Goal: Task Accomplishment & Management: Use online tool/utility

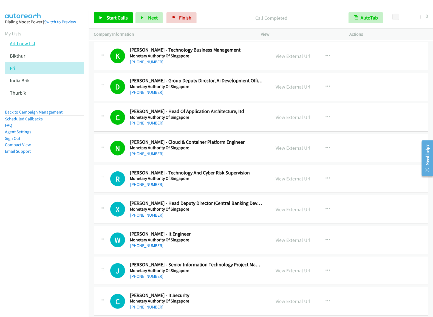
click at [29, 47] on link "Add new list" at bounding box center [23, 43] width 26 height 6
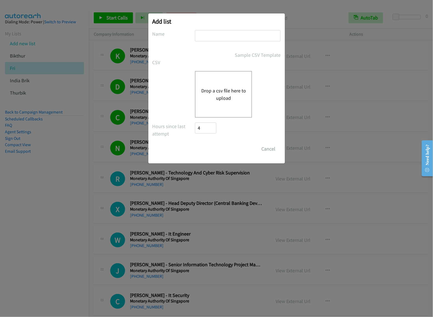
drag, startPoint x: 233, startPoint y: 38, endPoint x: 236, endPoint y: 37, distance: 2.8
click at [233, 38] on input "text" at bounding box center [238, 35] width 86 height 11
click at [224, 31] on input "text" at bounding box center [238, 35] width 86 height 11
type input "dell"
click at [215, 86] on div "Drop a csv file here to upload" at bounding box center [223, 94] width 57 height 47
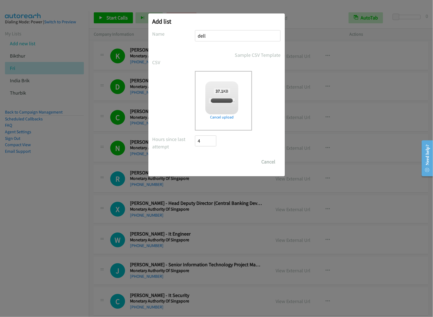
checkbox input "true"
click at [212, 164] on input "Save List" at bounding box center [209, 161] width 29 height 11
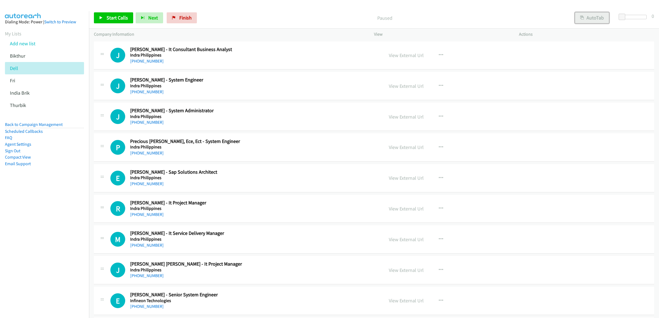
click at [433, 16] on button "AutoTab" at bounding box center [592, 17] width 34 height 11
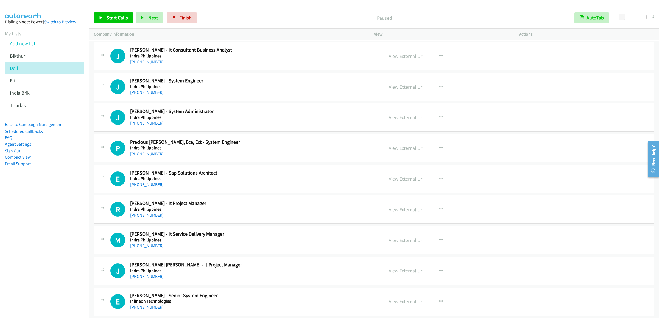
click at [23, 47] on link "Add new list" at bounding box center [23, 43] width 26 height 6
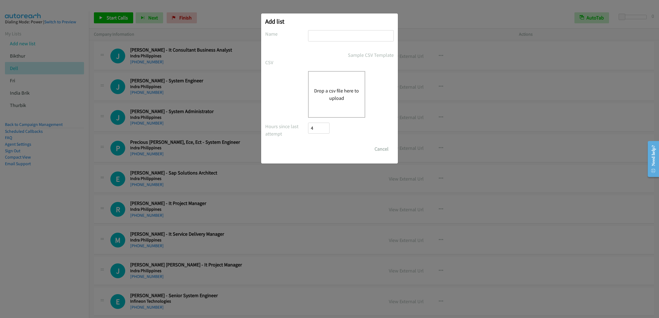
click at [339, 35] on input "text" at bounding box center [351, 35] width 86 height 11
type input "my reminder"
click at [335, 101] on button "Drop a csv file here to upload" at bounding box center [336, 94] width 45 height 15
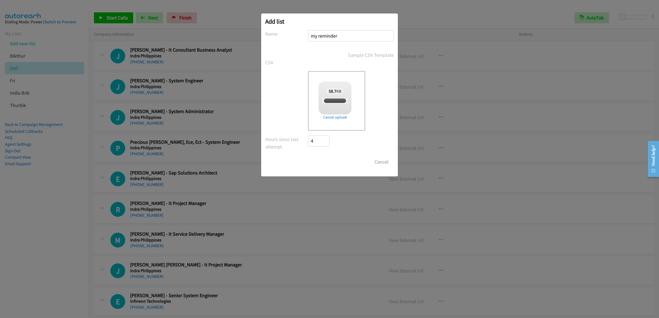
checkbox input "true"
click at [324, 165] on input "Save List" at bounding box center [322, 161] width 29 height 11
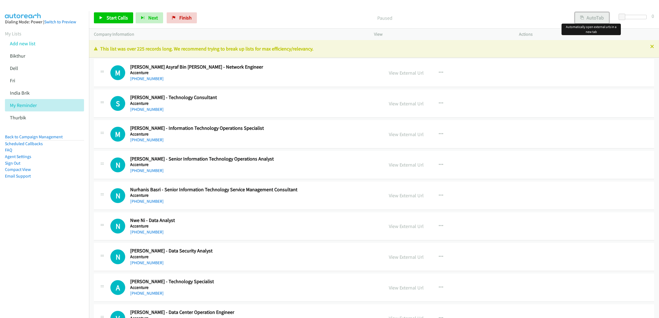
click at [588, 17] on button "AutoTab" at bounding box center [592, 17] width 34 height 11
click at [398, 75] on link "View External Url" at bounding box center [406, 73] width 35 height 6
click at [110, 18] on span "Start Calls" at bounding box center [116, 18] width 21 height 6
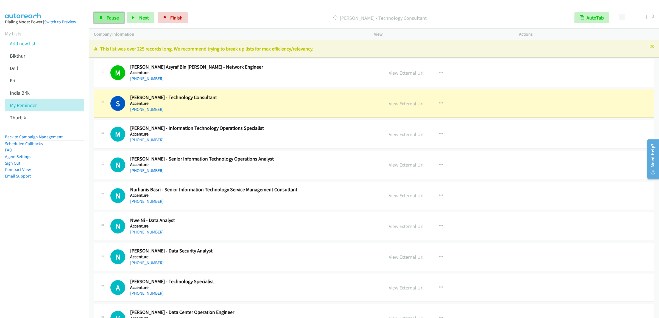
click at [108, 16] on span "Pause" at bounding box center [112, 18] width 12 height 6
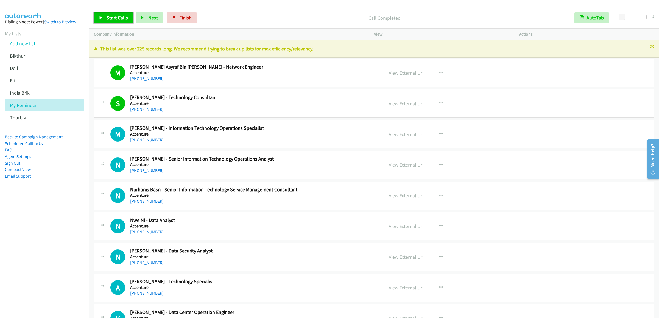
click at [118, 13] on link "Start Calls" at bounding box center [113, 17] width 39 height 11
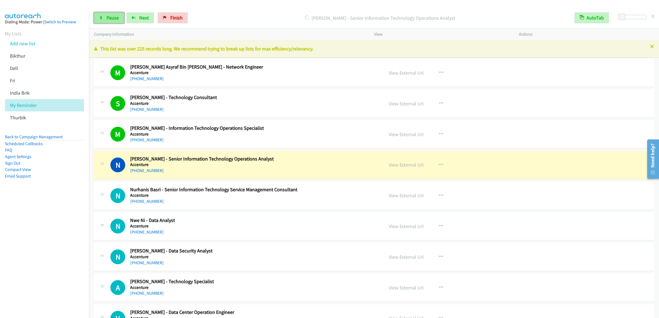
click at [100, 21] on link "Pause" at bounding box center [109, 17] width 30 height 11
click at [109, 21] on span "Start Calls" at bounding box center [116, 18] width 21 height 6
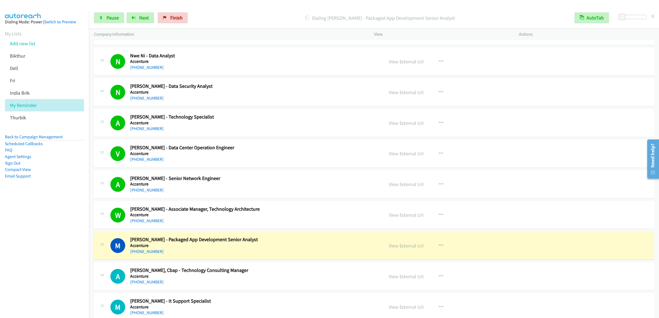
scroll to position [274, 0]
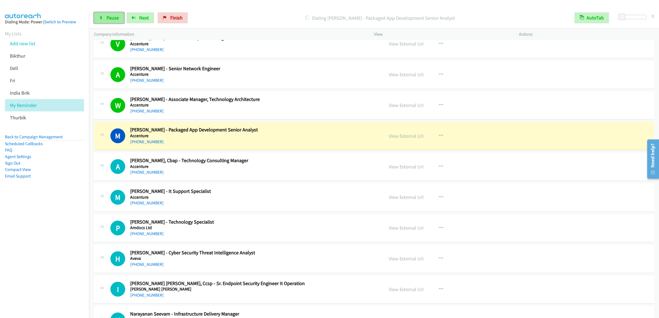
click at [105, 18] on link "Pause" at bounding box center [109, 17] width 30 height 11
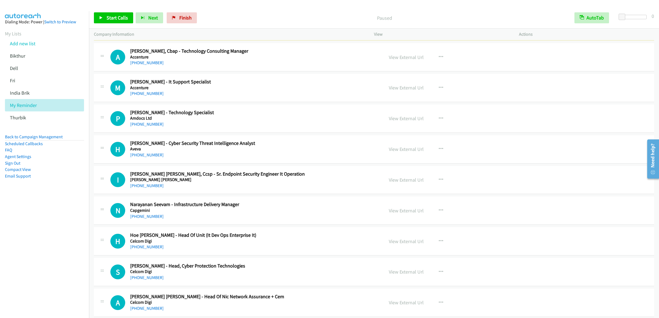
scroll to position [329, 0]
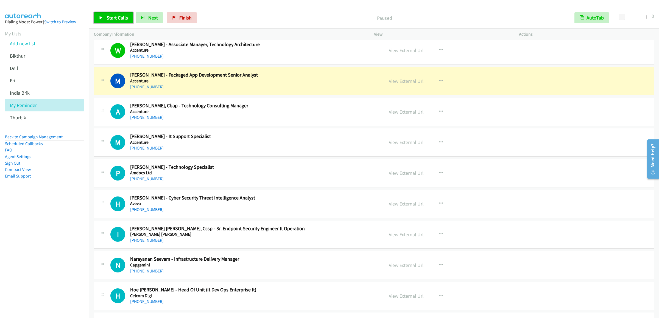
click at [108, 16] on span "Start Calls" at bounding box center [116, 18] width 21 height 6
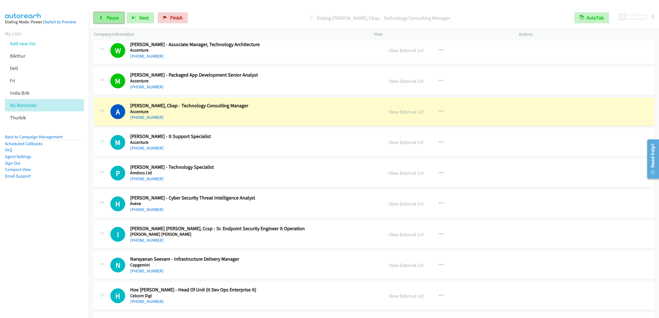
click at [117, 21] on link "Pause" at bounding box center [109, 17] width 30 height 11
click at [108, 23] on link "Start Calls" at bounding box center [113, 17] width 39 height 11
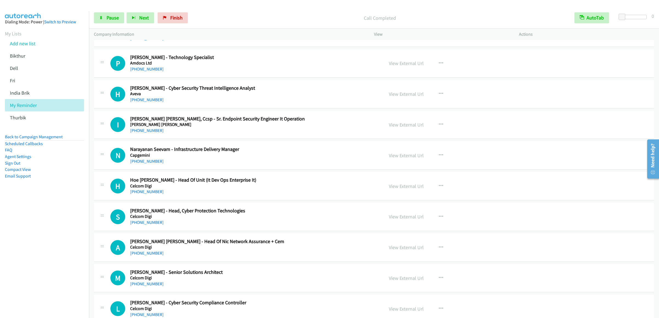
scroll to position [384, 0]
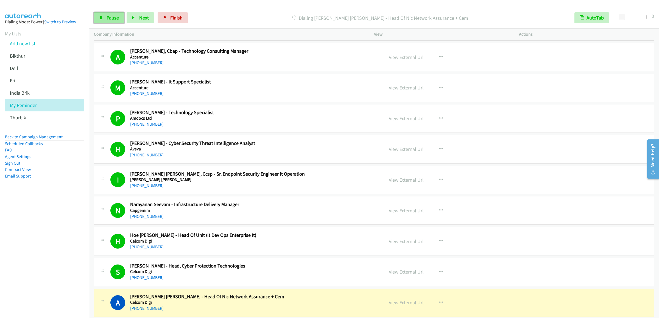
click at [100, 18] on icon at bounding box center [101, 18] width 4 height 4
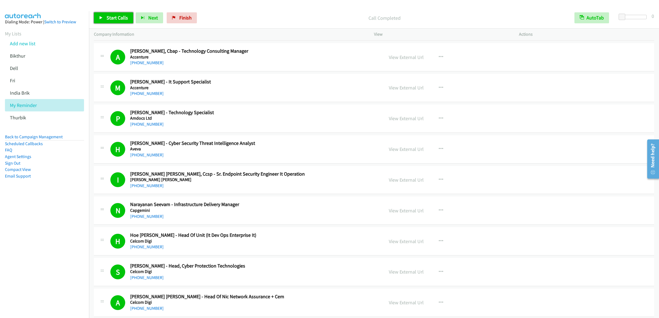
click at [104, 14] on link "Start Calls" at bounding box center [113, 17] width 39 height 11
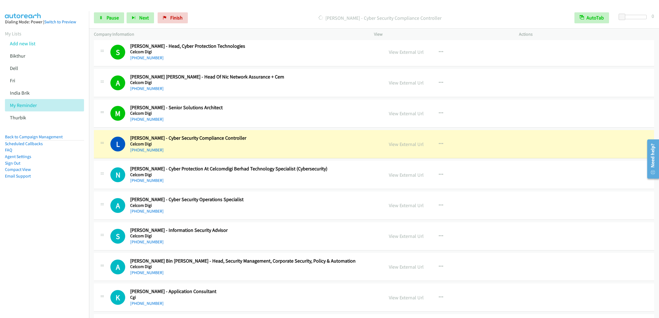
scroll to position [659, 0]
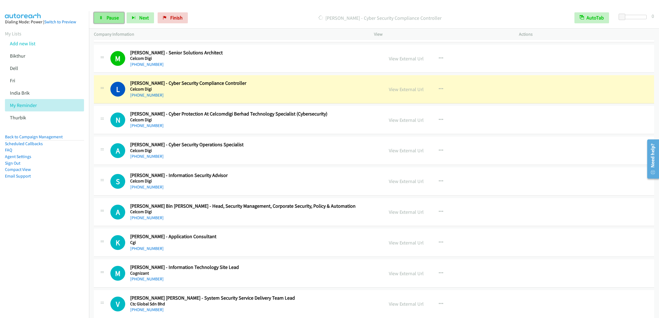
click at [111, 20] on span "Pause" at bounding box center [112, 18] width 12 height 6
click at [112, 15] on span "Start Calls" at bounding box center [116, 18] width 21 height 6
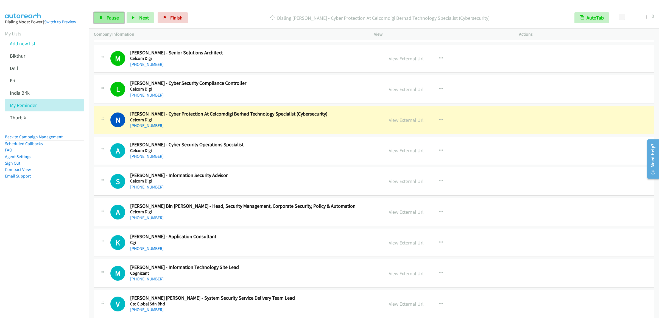
click at [105, 15] on link "Pause" at bounding box center [109, 17] width 30 height 11
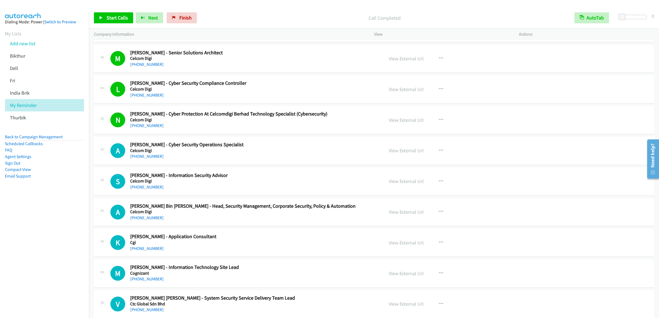
click at [112, 24] on div "Start Calls Pause Next Finish Call Completed AutoTab AutoTab 0" at bounding box center [374, 17] width 570 height 21
click at [112, 21] on link "Start Calls" at bounding box center [113, 17] width 39 height 11
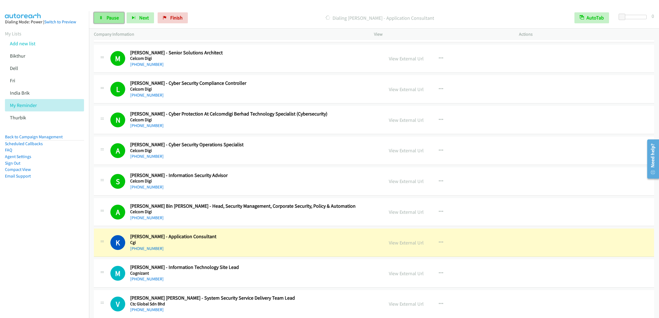
click at [100, 14] on link "Pause" at bounding box center [109, 17] width 30 height 11
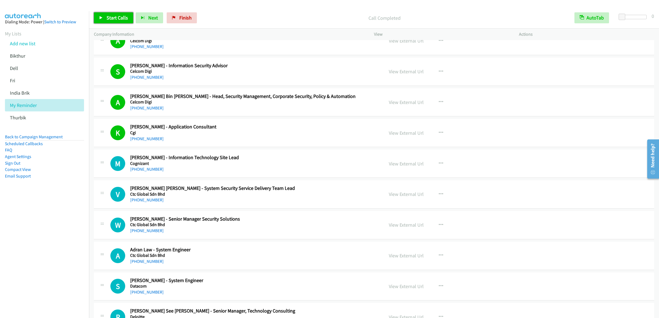
click at [112, 21] on span "Start Calls" at bounding box center [116, 18] width 21 height 6
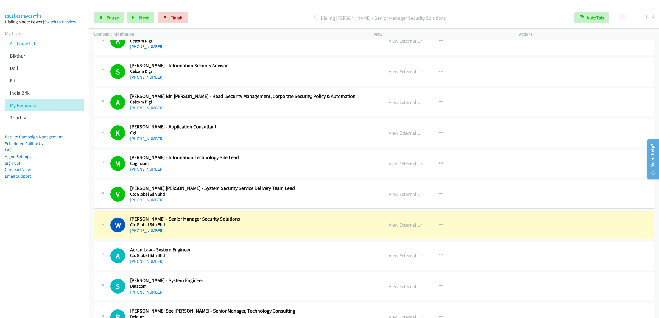
click at [405, 167] on link "View External Url" at bounding box center [406, 164] width 35 height 6
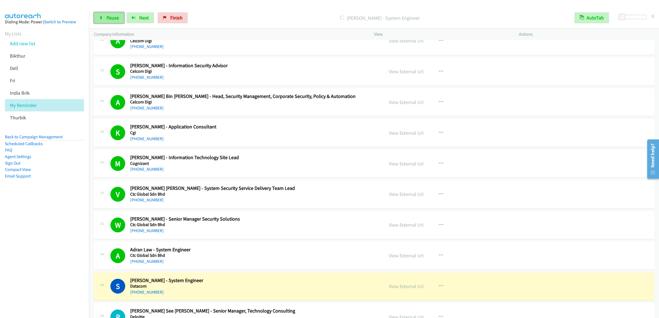
click at [110, 17] on span "Pause" at bounding box center [112, 18] width 12 height 6
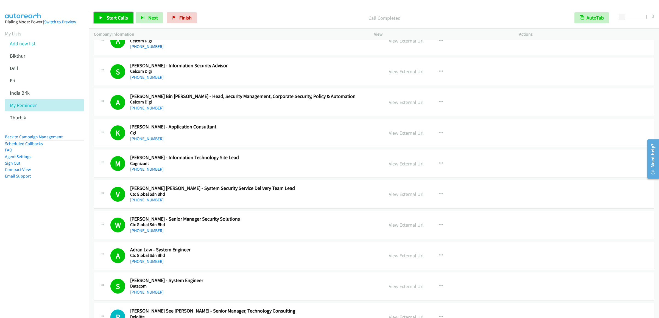
click at [99, 15] on link "Start Calls" at bounding box center [113, 17] width 39 height 11
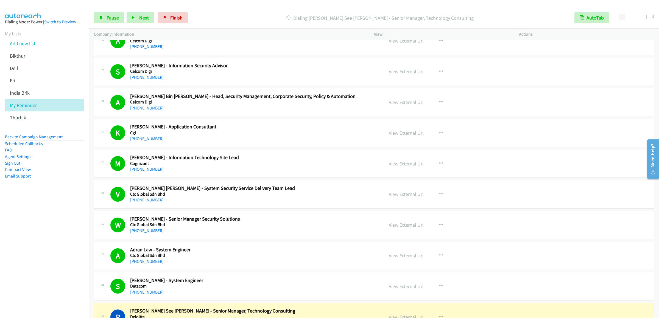
scroll to position [1043, 0]
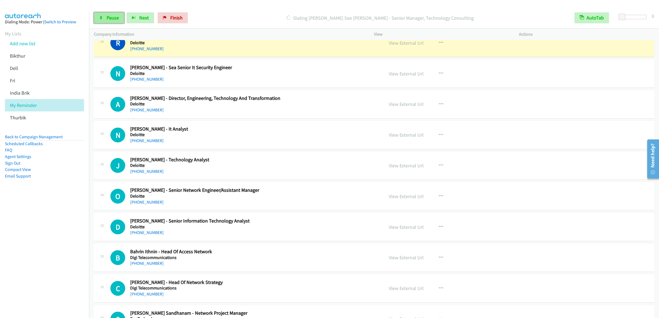
click at [103, 12] on link "Pause" at bounding box center [109, 17] width 30 height 11
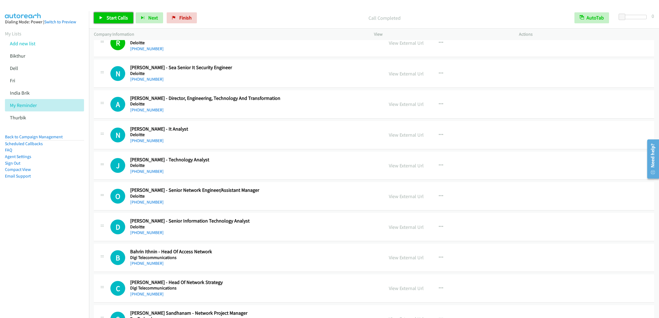
click at [111, 16] on span "Start Calls" at bounding box center [116, 18] width 21 height 6
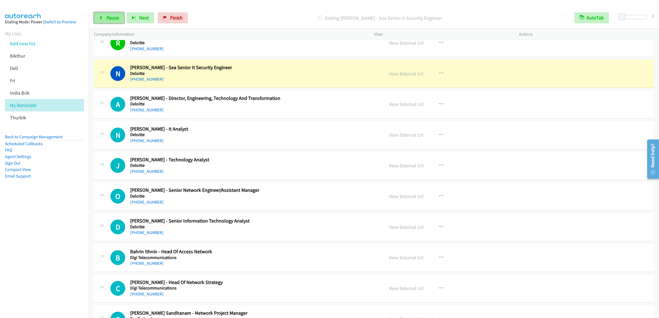
click at [106, 16] on link "Pause" at bounding box center [109, 17] width 30 height 11
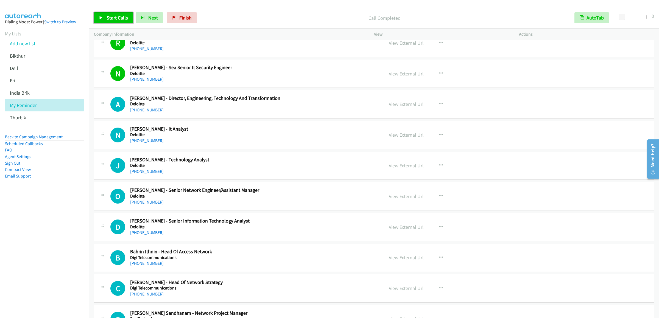
click at [120, 16] on span "Start Calls" at bounding box center [116, 18] width 21 height 6
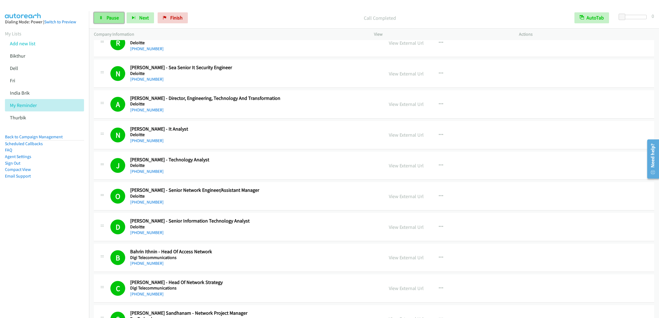
click at [106, 22] on link "Pause" at bounding box center [109, 17] width 30 height 11
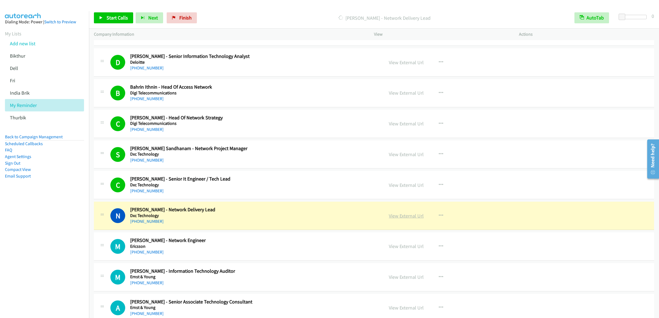
click at [404, 219] on link "View External Url" at bounding box center [406, 216] width 35 height 6
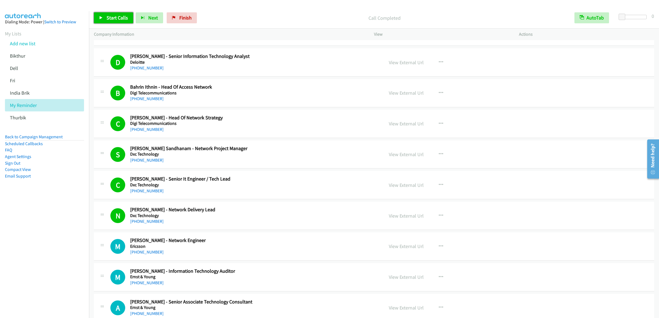
click at [119, 22] on link "Start Calls" at bounding box center [113, 17] width 39 height 11
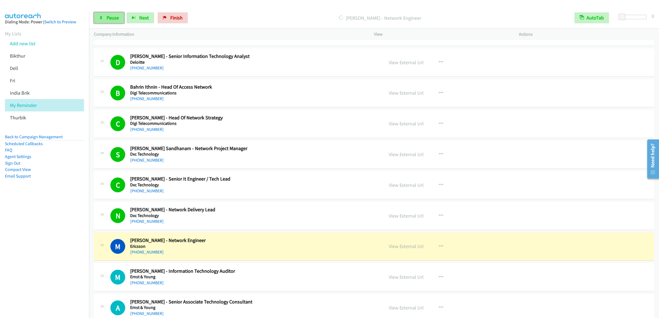
click at [105, 16] on link "Pause" at bounding box center [109, 17] width 30 height 11
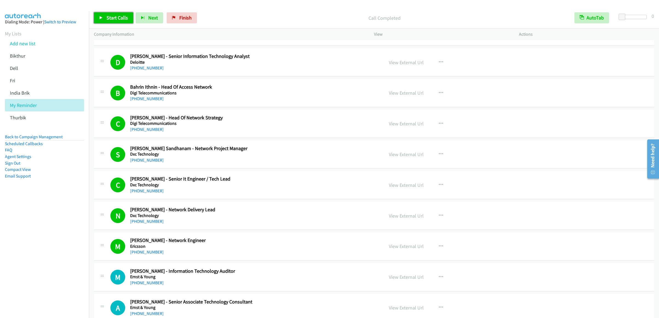
drag, startPoint x: 107, startPoint y: 17, endPoint x: 112, endPoint y: 18, distance: 5.2
click at [107, 17] on span "Start Calls" at bounding box center [116, 18] width 21 height 6
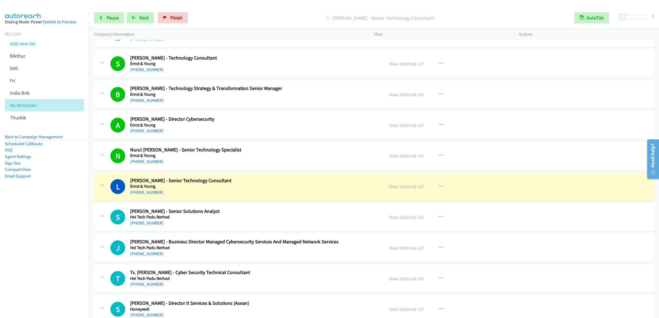
scroll to position [1537, 0]
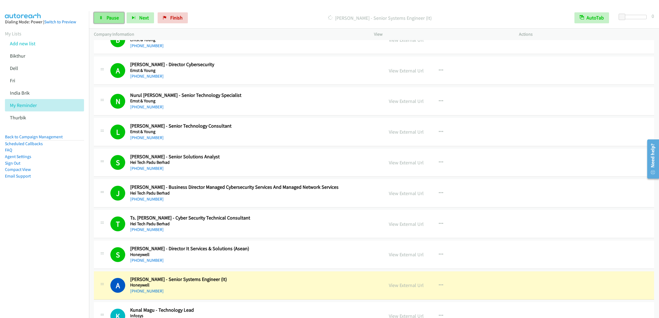
click at [115, 15] on span "Pause" at bounding box center [112, 18] width 12 height 6
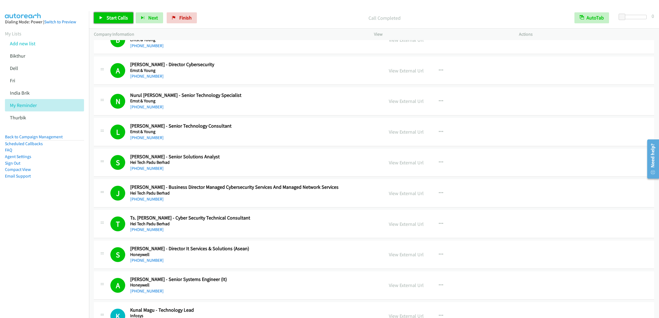
click at [111, 18] on span "Start Calls" at bounding box center [116, 18] width 21 height 6
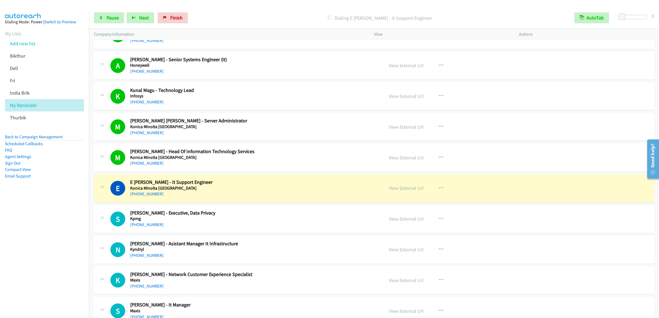
scroll to position [1866, 0]
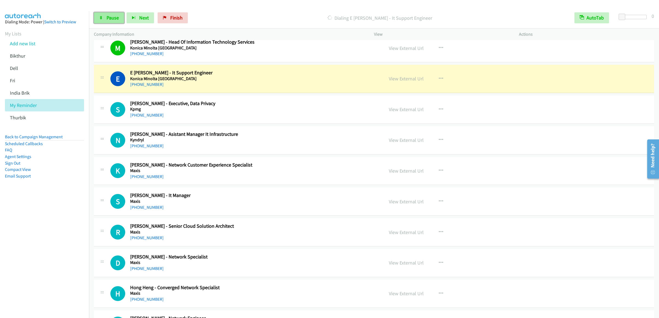
click at [110, 18] on span "Pause" at bounding box center [112, 18] width 12 height 6
click at [108, 11] on div "Start Calls Pause Next Finish Paused AutoTab AutoTab 0" at bounding box center [374, 17] width 570 height 21
click at [108, 18] on span "Start Calls" at bounding box center [116, 18] width 21 height 6
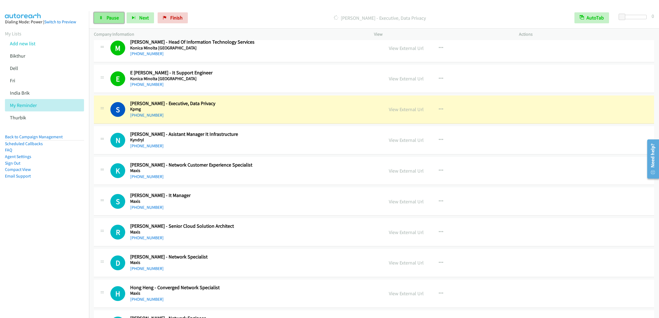
click at [102, 17] on icon at bounding box center [101, 18] width 4 height 4
click at [111, 16] on span "Start Calls" at bounding box center [116, 18] width 21 height 6
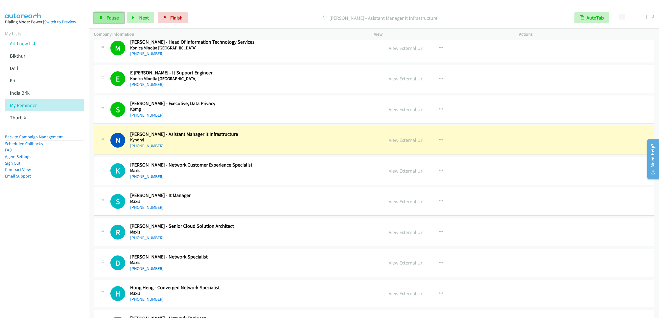
drag, startPoint x: 110, startPoint y: 19, endPoint x: 106, endPoint y: 19, distance: 3.0
click at [109, 19] on span "Pause" at bounding box center [112, 18] width 12 height 6
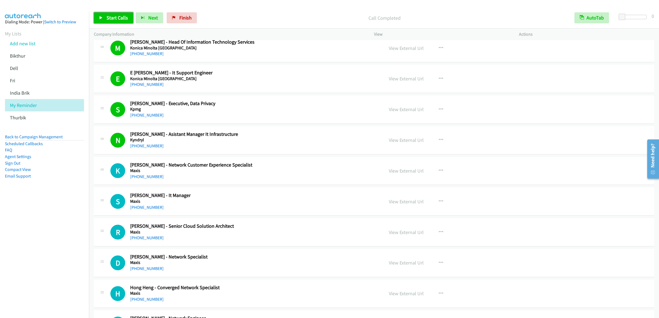
click at [114, 20] on span "Start Calls" at bounding box center [116, 18] width 21 height 6
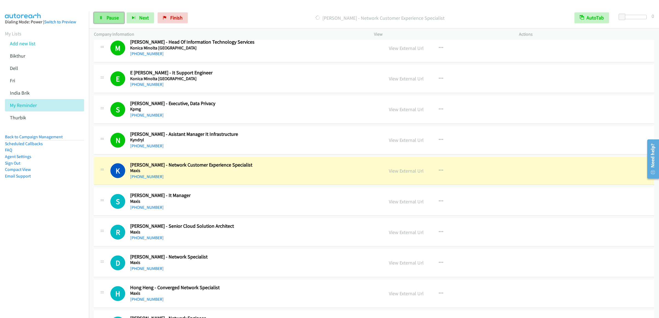
click at [105, 21] on link "Pause" at bounding box center [109, 17] width 30 height 11
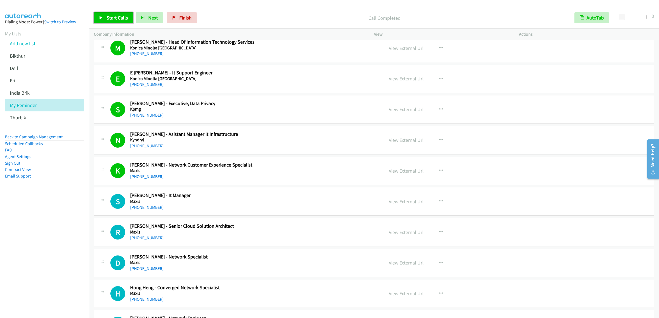
click at [109, 16] on span "Start Calls" at bounding box center [116, 18] width 21 height 6
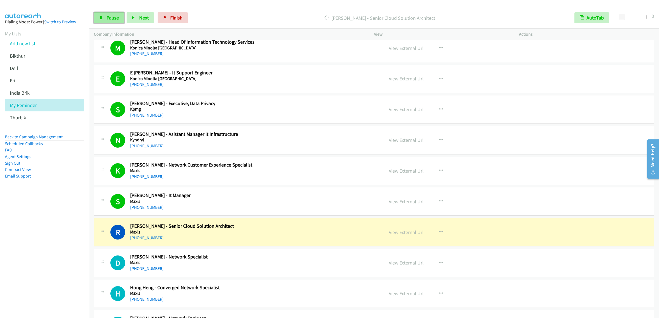
click at [105, 15] on link "Pause" at bounding box center [109, 17] width 30 height 11
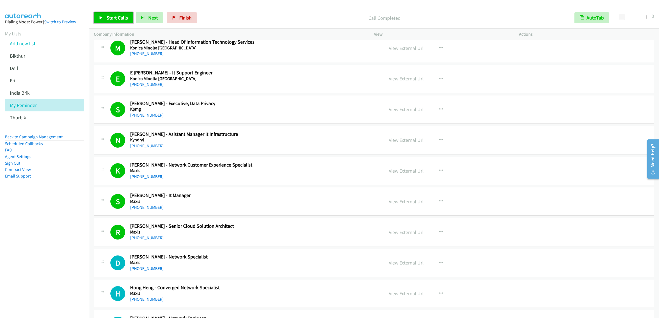
click at [110, 13] on link "Start Calls" at bounding box center [113, 17] width 39 height 11
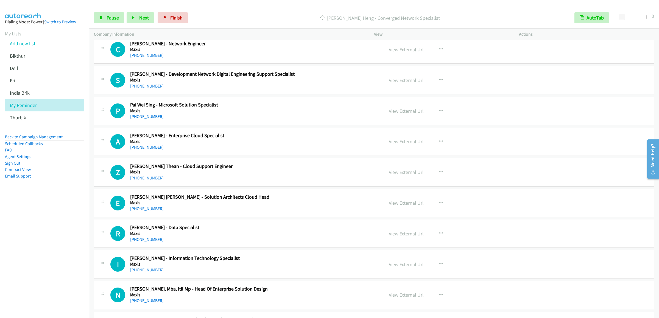
scroll to position [2086, 0]
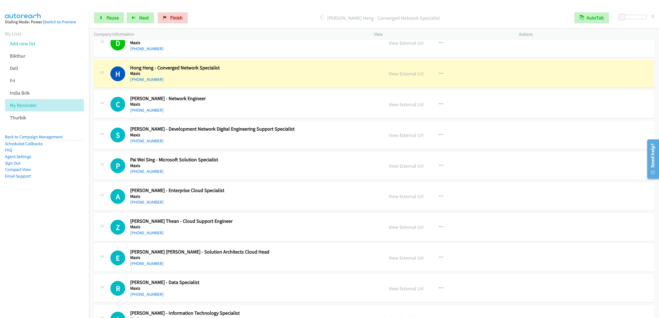
click at [91, 17] on div "Start Calls Pause Next Finish Dialing Hong Heng - Converged Network Specialist …" at bounding box center [374, 17] width 570 height 21
click at [99, 18] on icon at bounding box center [101, 18] width 4 height 4
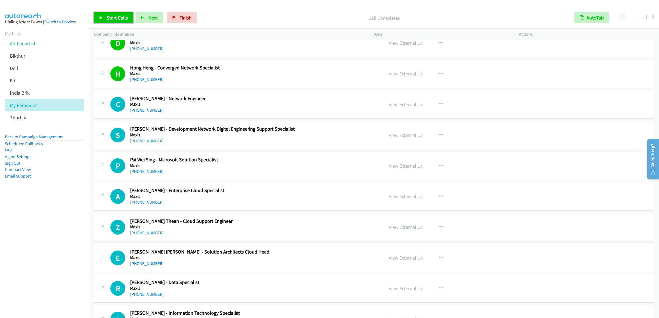
click at [121, 19] on span "Start Calls" at bounding box center [116, 18] width 21 height 6
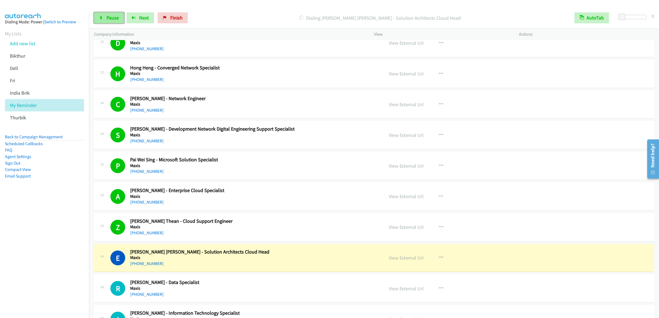
click at [110, 18] on span "Pause" at bounding box center [112, 18] width 12 height 6
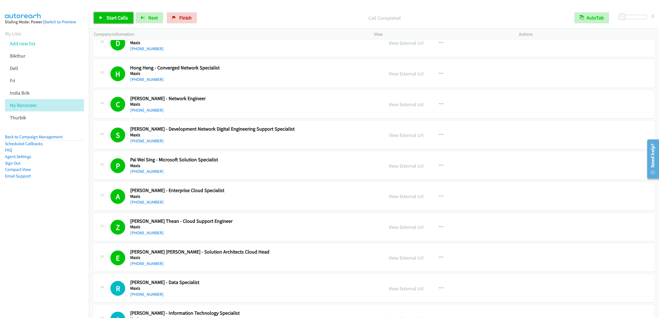
click at [107, 18] on span "Start Calls" at bounding box center [116, 18] width 21 height 6
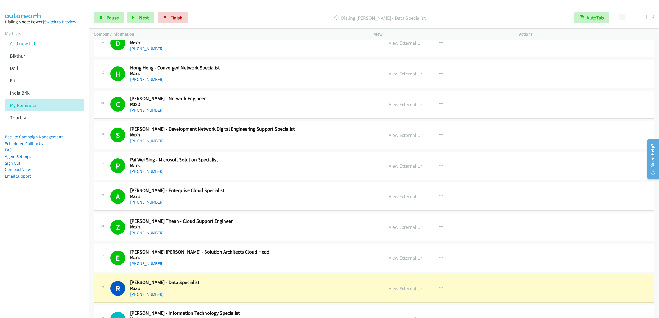
scroll to position [2251, 0]
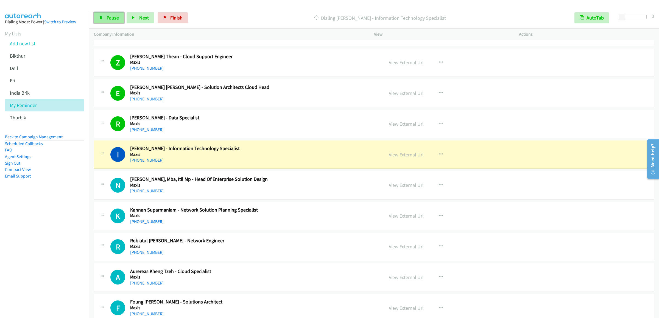
click at [106, 21] on link "Pause" at bounding box center [109, 17] width 30 height 11
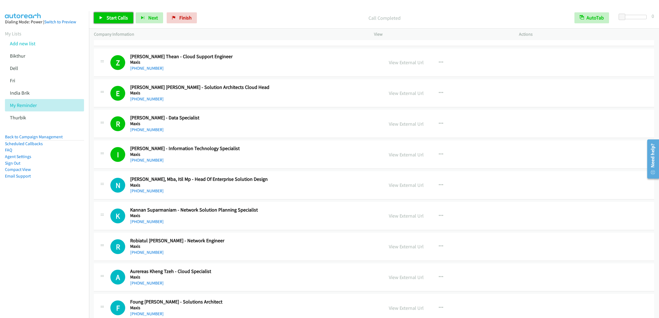
click at [103, 17] on link "Start Calls" at bounding box center [113, 17] width 39 height 11
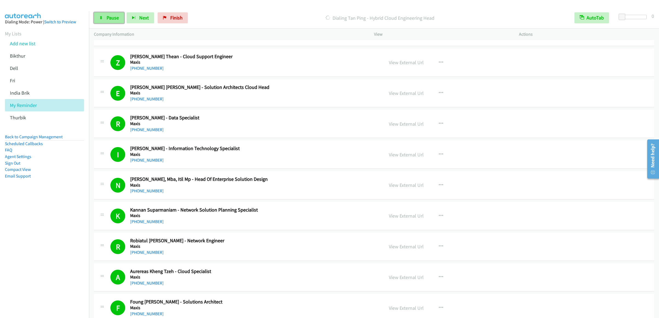
click at [100, 17] on icon at bounding box center [101, 18] width 4 height 4
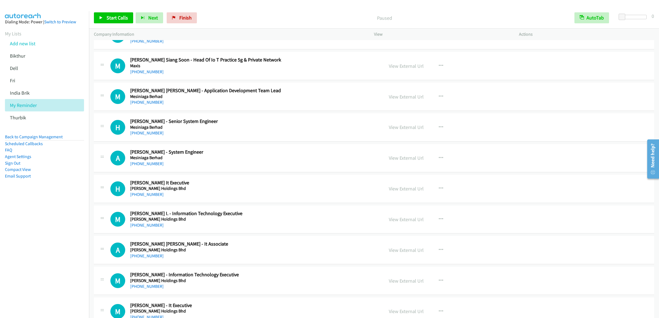
scroll to position [2635, 0]
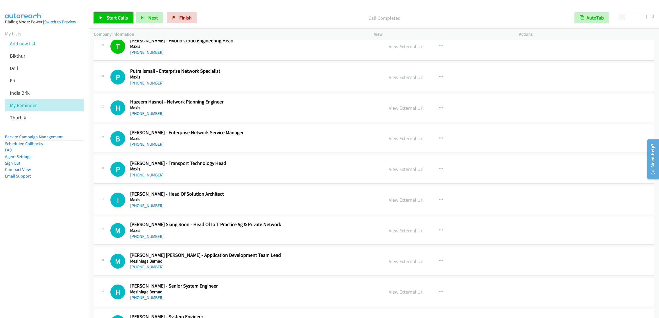
click at [110, 15] on span "Start Calls" at bounding box center [116, 18] width 21 height 6
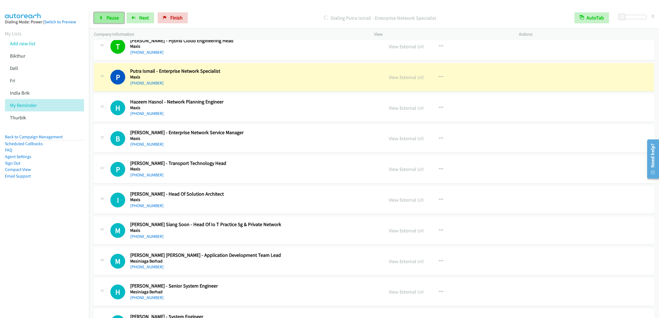
click at [106, 15] on span "Pause" at bounding box center [112, 18] width 12 height 6
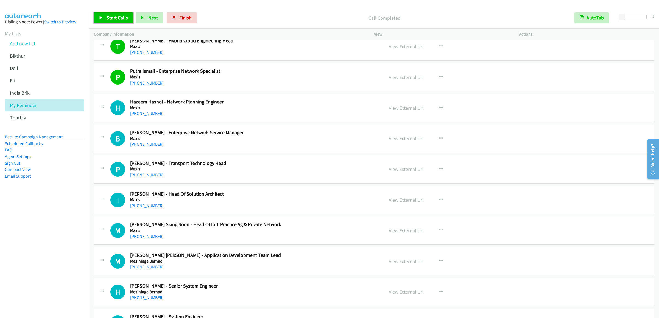
click at [106, 16] on span "Start Calls" at bounding box center [116, 18] width 21 height 6
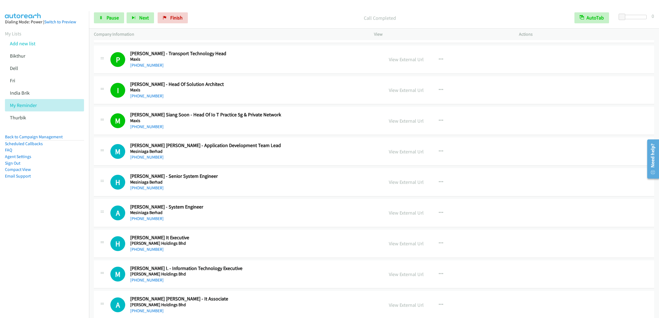
scroll to position [2799, 0]
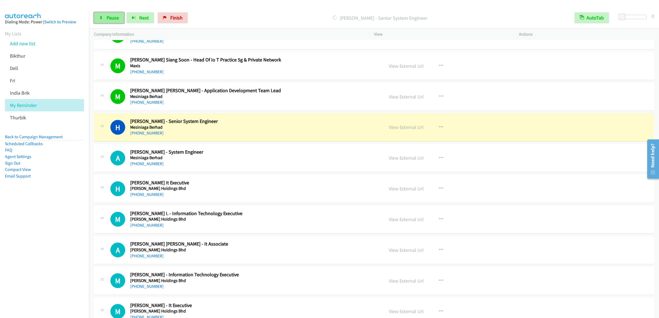
click at [111, 14] on link "Pause" at bounding box center [109, 17] width 30 height 11
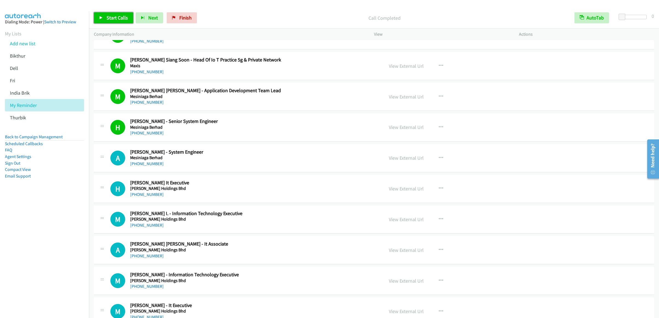
click at [116, 23] on link "Start Calls" at bounding box center [113, 17] width 39 height 11
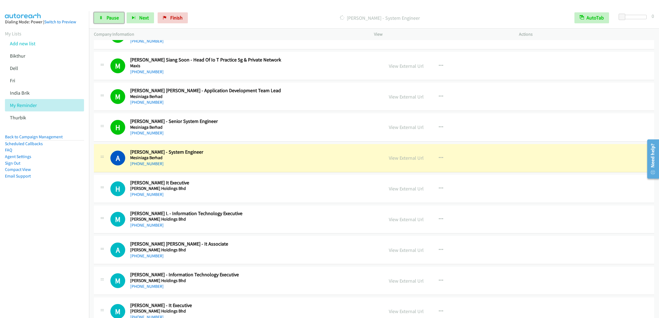
drag, startPoint x: 112, startPoint y: 21, endPoint x: 247, endPoint y: 2, distance: 136.1
click at [112, 21] on link "Pause" at bounding box center [109, 17] width 30 height 11
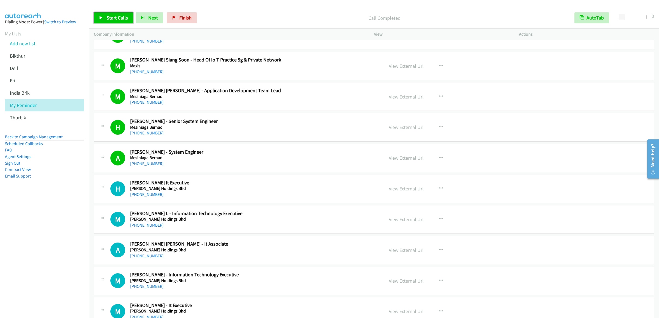
click at [122, 18] on span "Start Calls" at bounding box center [116, 18] width 21 height 6
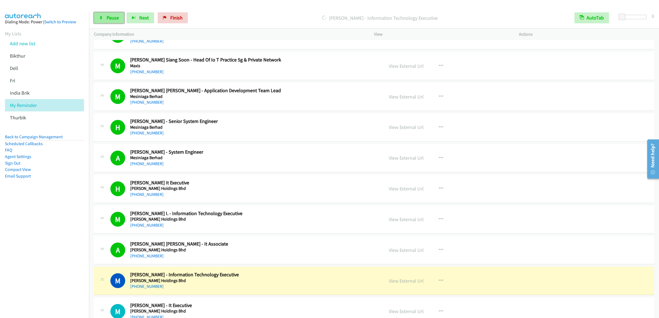
click at [107, 17] on span "Pause" at bounding box center [112, 18] width 12 height 6
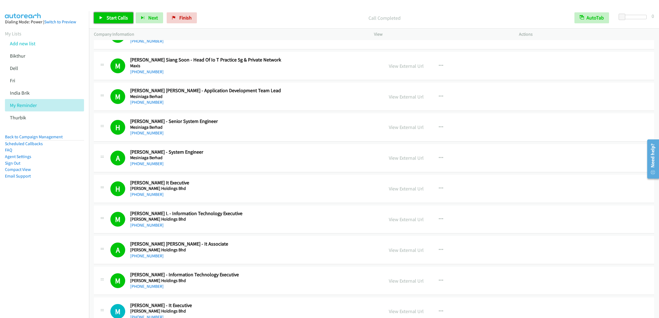
click at [110, 15] on span "Start Calls" at bounding box center [116, 18] width 21 height 6
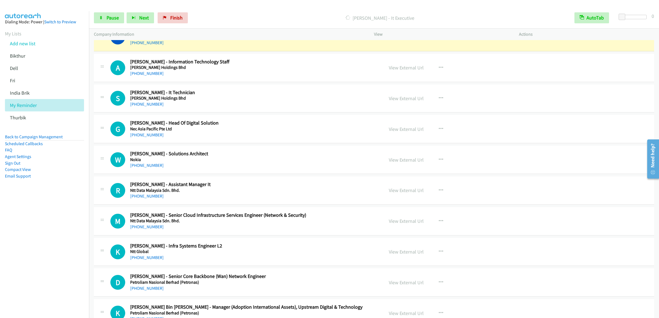
scroll to position [3019, 0]
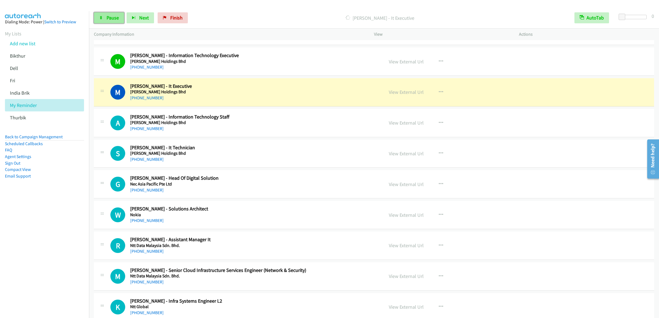
click at [111, 14] on link "Pause" at bounding box center [109, 17] width 30 height 11
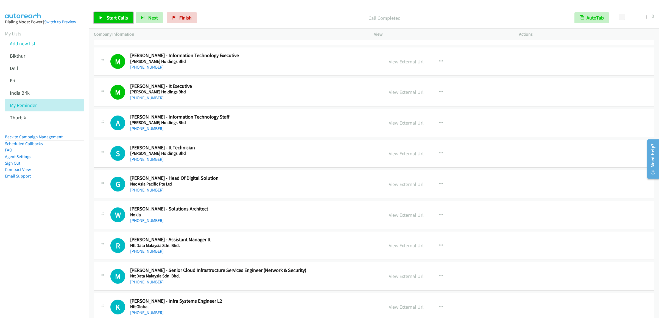
click at [113, 18] on span "Start Calls" at bounding box center [116, 18] width 21 height 6
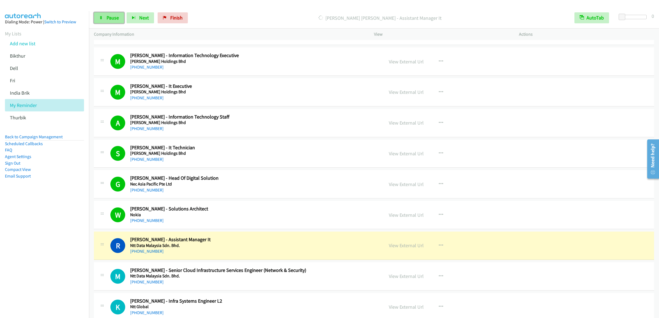
click at [103, 22] on link "Pause" at bounding box center [109, 17] width 30 height 11
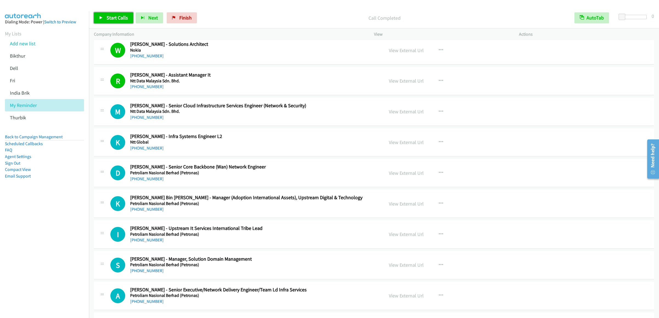
click at [104, 13] on link "Start Calls" at bounding box center [113, 17] width 39 height 11
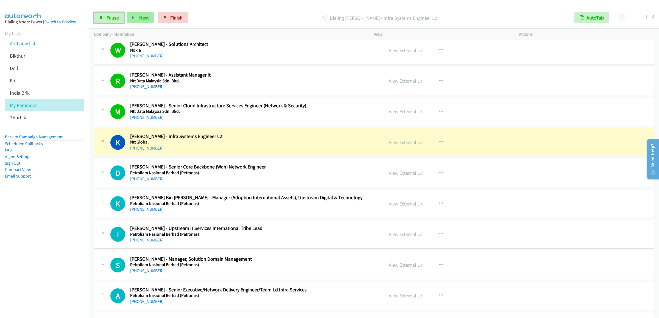
drag, startPoint x: 108, startPoint y: 17, endPoint x: 133, endPoint y: 14, distance: 25.5
click at [108, 17] on span "Pause" at bounding box center [112, 18] width 12 height 6
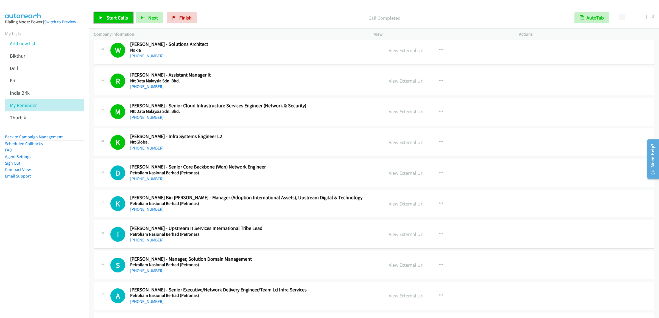
click at [115, 23] on link "Start Calls" at bounding box center [113, 17] width 39 height 11
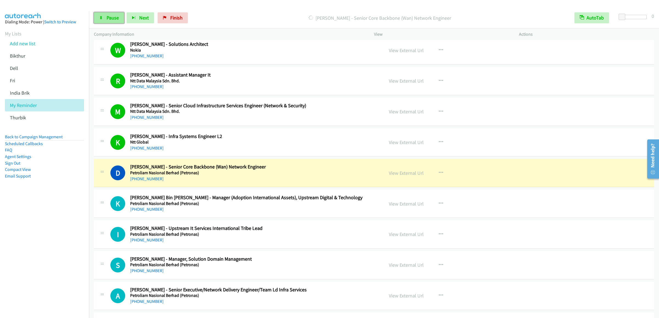
click at [102, 21] on link "Pause" at bounding box center [109, 17] width 30 height 11
click at [118, 12] on link "Start Calls" at bounding box center [113, 17] width 39 height 11
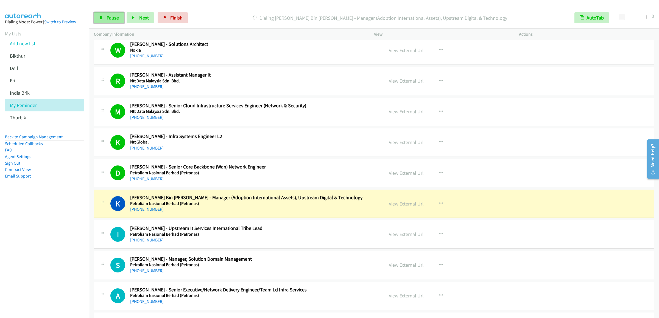
click at [109, 18] on span "Pause" at bounding box center [112, 18] width 12 height 6
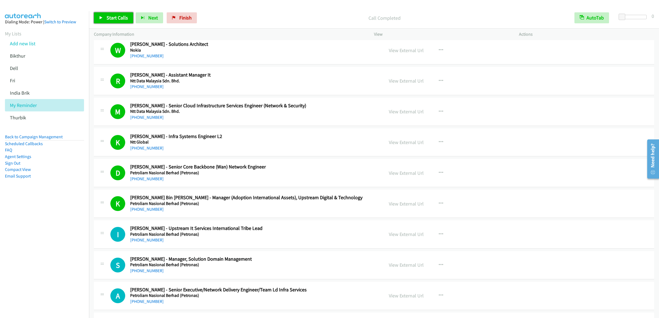
click at [122, 22] on link "Start Calls" at bounding box center [113, 17] width 39 height 11
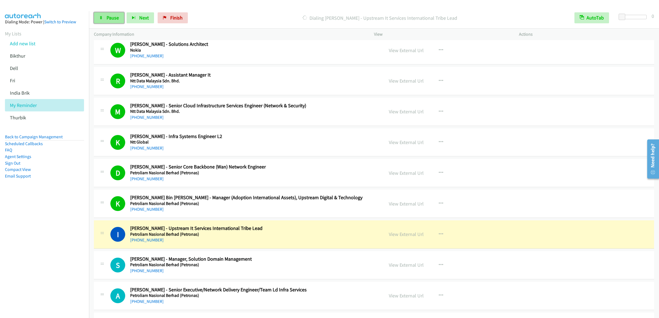
click at [100, 20] on link "Pause" at bounding box center [109, 17] width 30 height 11
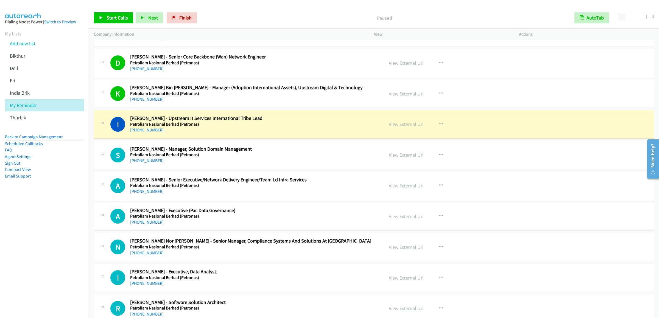
scroll to position [3348, 0]
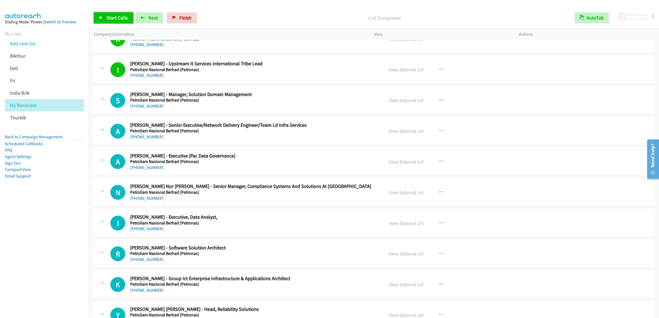
click at [107, 18] on span "Start Calls" at bounding box center [116, 18] width 21 height 6
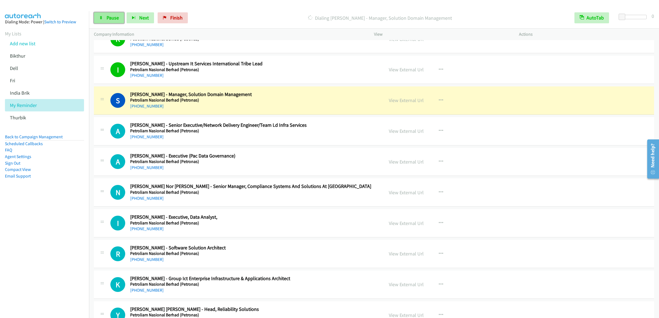
click at [110, 22] on link "Pause" at bounding box center [109, 17] width 30 height 11
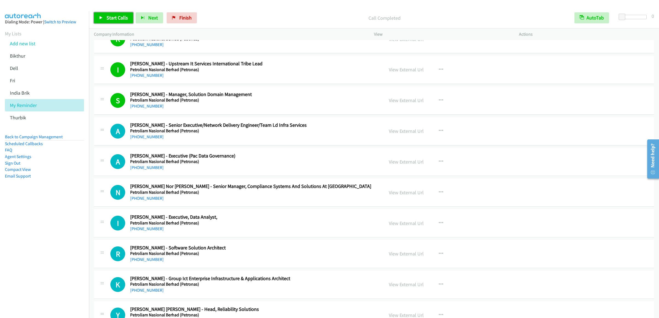
click at [97, 18] on link "Start Calls" at bounding box center [113, 17] width 39 height 11
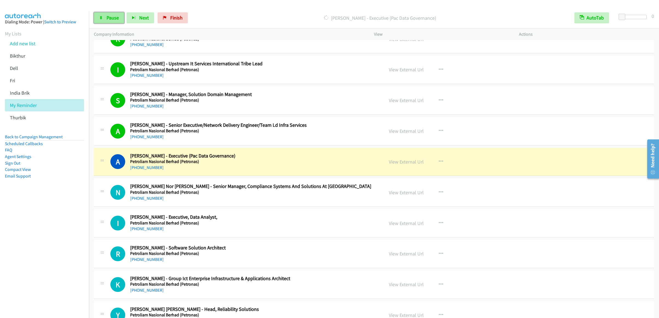
click at [103, 16] on link "Pause" at bounding box center [109, 17] width 30 height 11
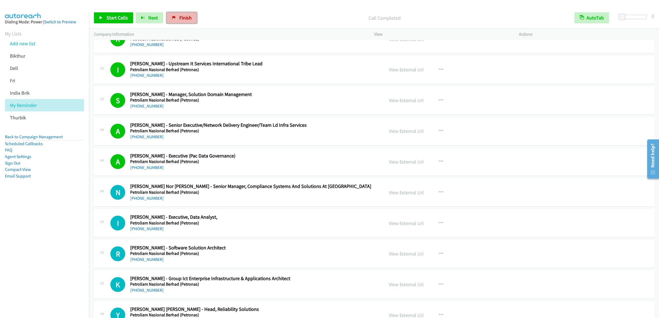
click at [185, 22] on link "Finish" at bounding box center [182, 17] width 30 height 11
